Goal: Find specific page/section: Find specific page/section

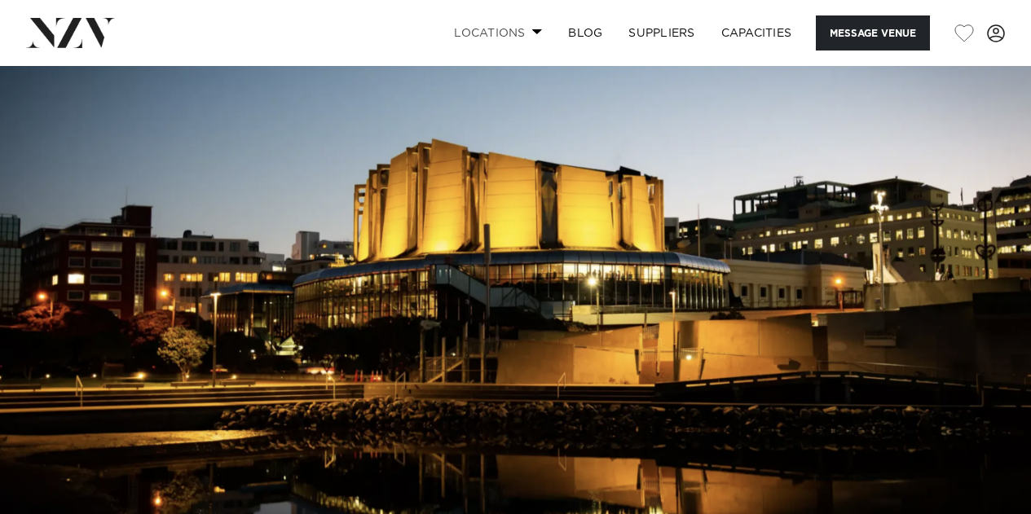
click at [532, 34] on span at bounding box center [537, 32] width 11 height 6
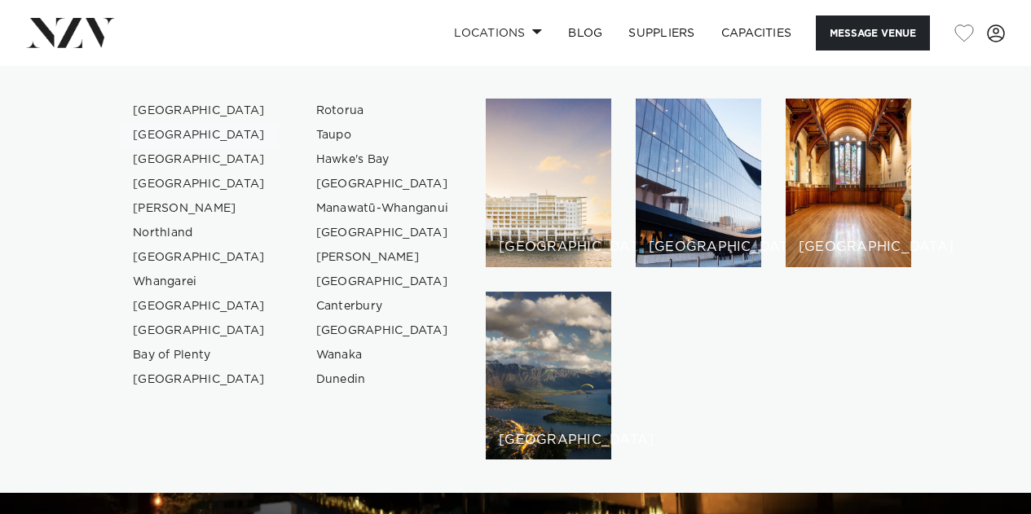
click at [187, 134] on link "[GEOGRAPHIC_DATA]" at bounding box center [199, 135] width 159 height 24
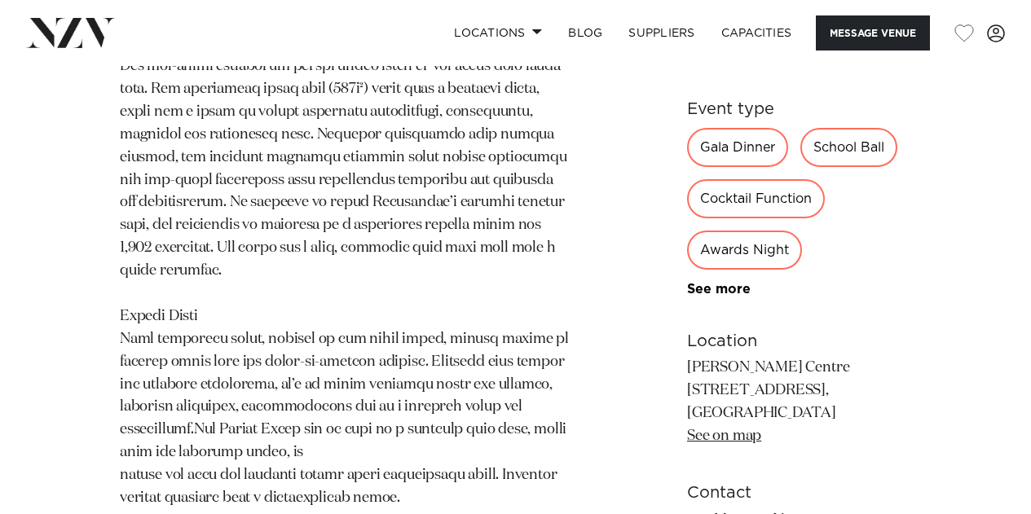
scroll to position [1229, 0]
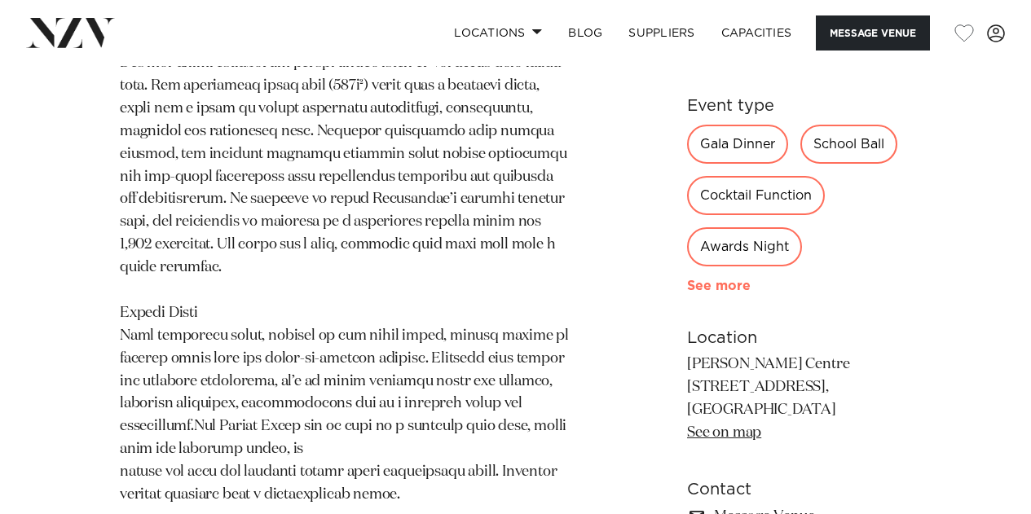
click at [687, 292] on link "See more" at bounding box center [750, 285] width 127 height 13
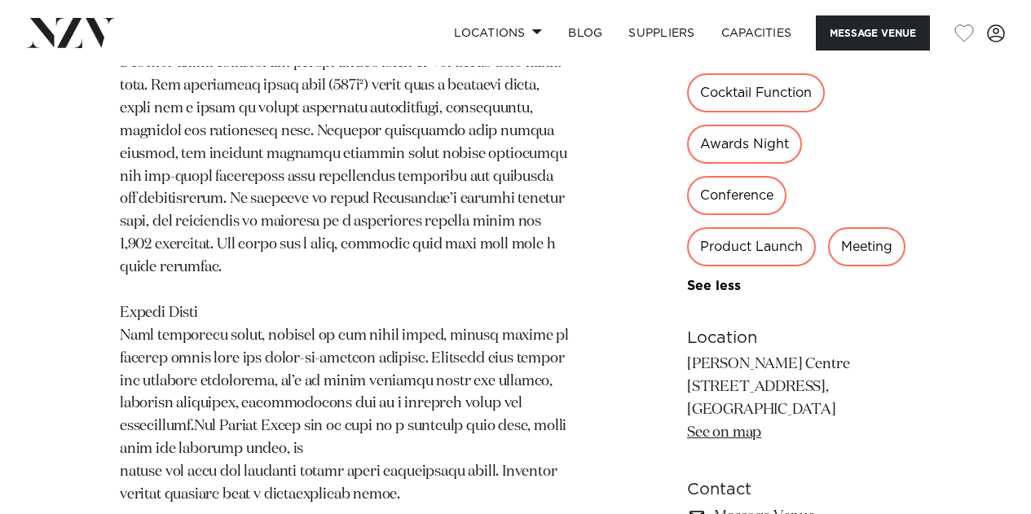
click at [800, 61] on div "School Ball" at bounding box center [848, 41] width 97 height 39
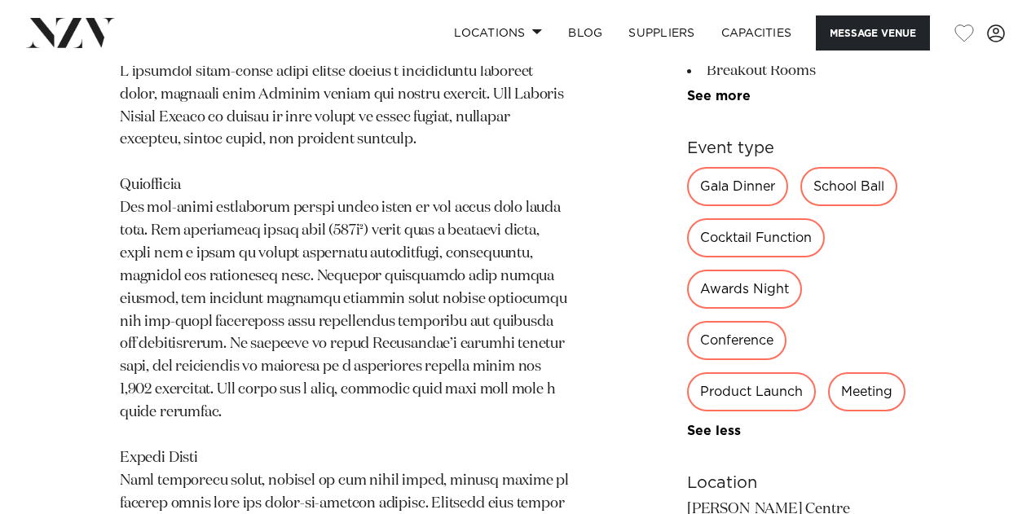
scroll to position [844, 0]
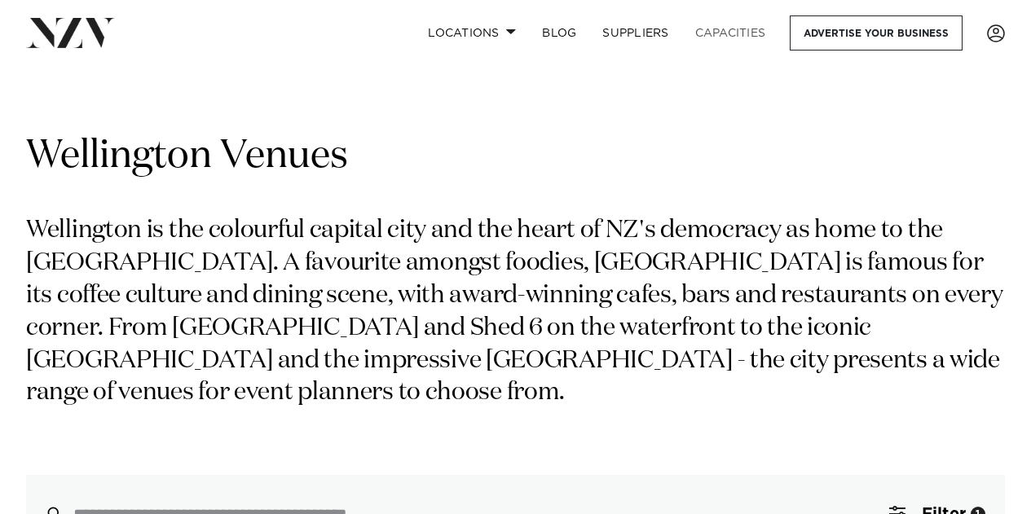
click at [759, 25] on link "Capacities" at bounding box center [730, 32] width 97 height 35
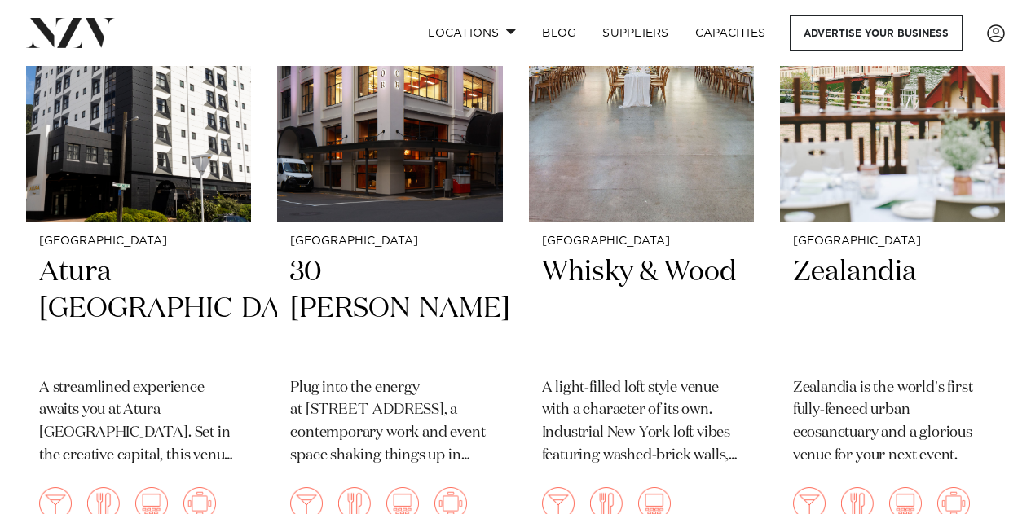
scroll to position [810, 0]
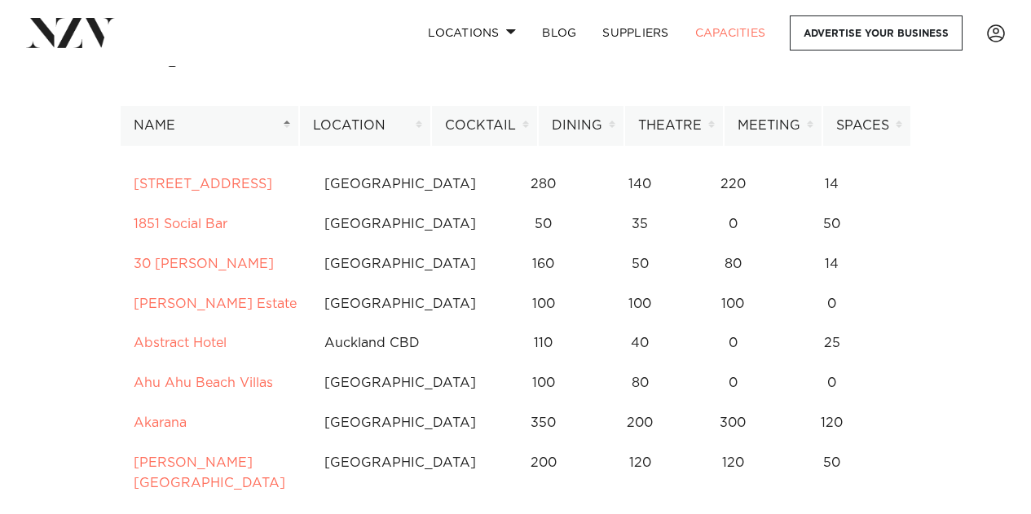
scroll to position [112, 0]
